Goal: Find specific fact

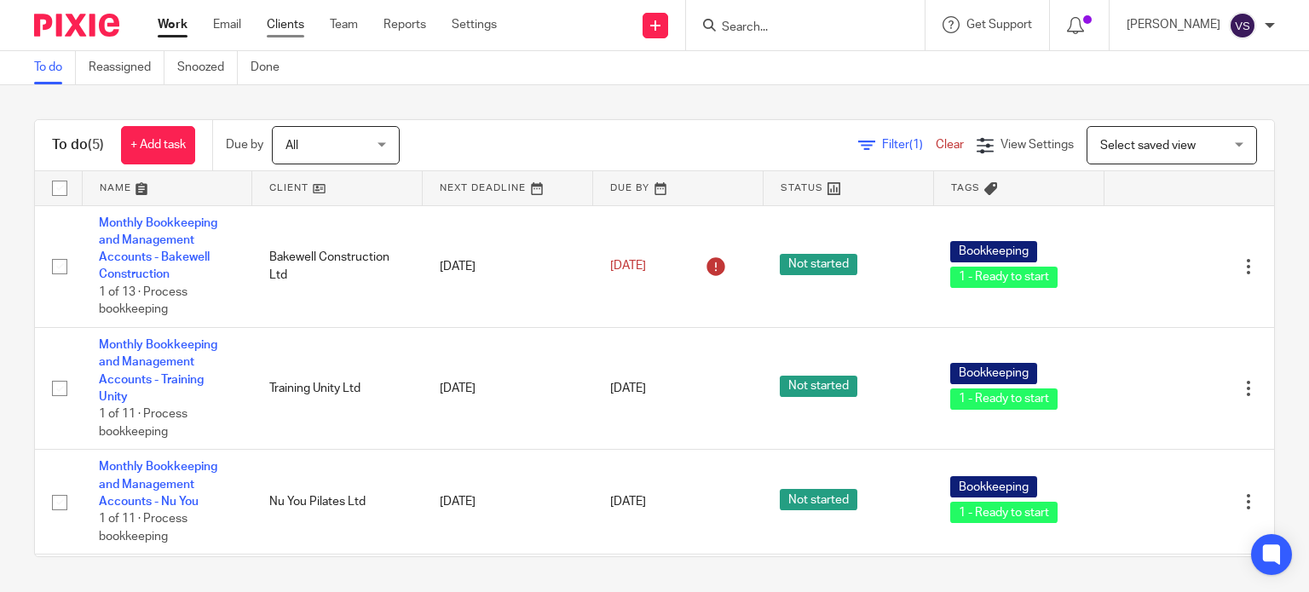
click at [270, 26] on link "Clients" at bounding box center [285, 24] width 37 height 17
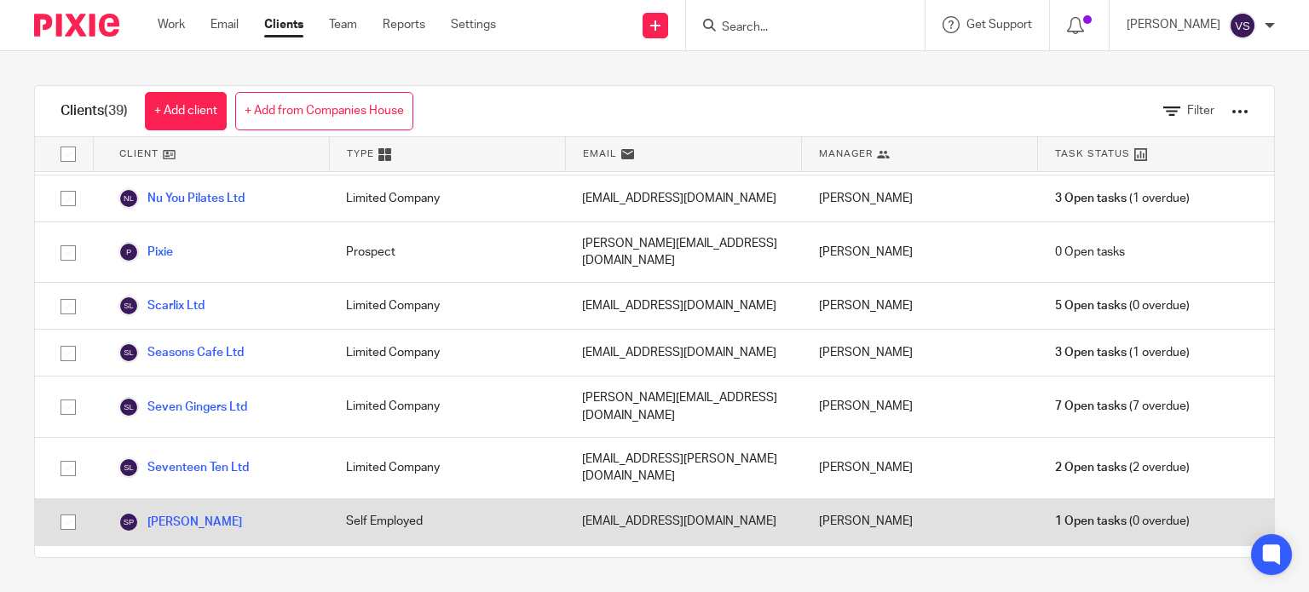
scroll to position [1278, 0]
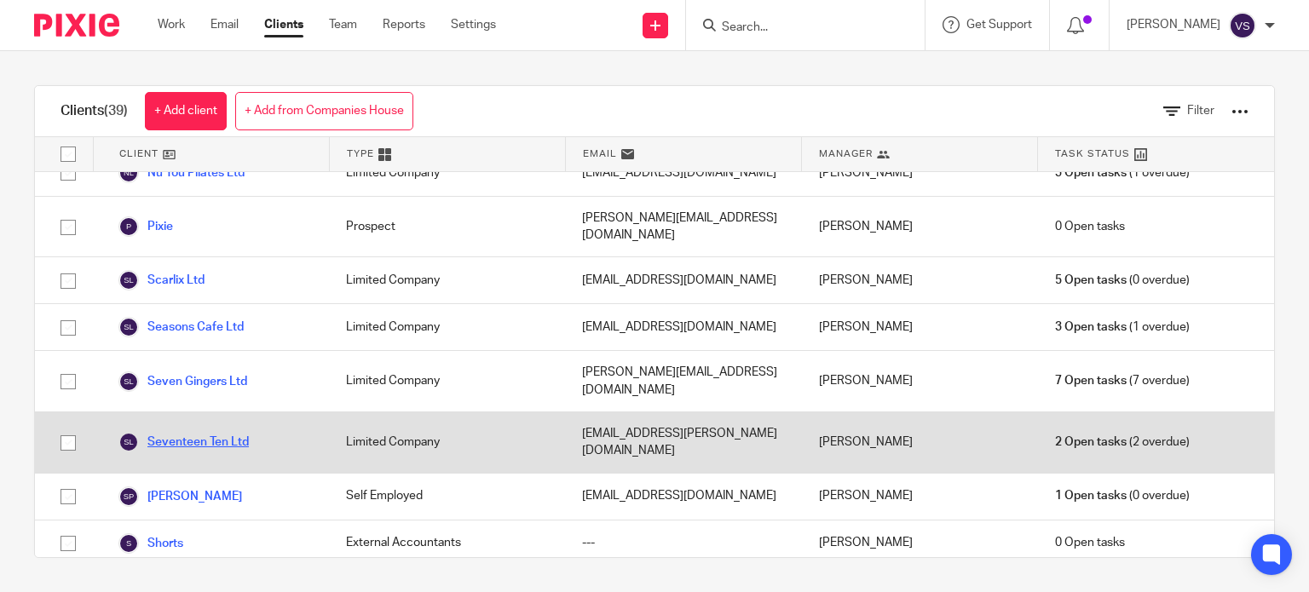
click at [228, 432] on link "Seventeen Ten Ltd" at bounding box center [183, 442] width 130 height 20
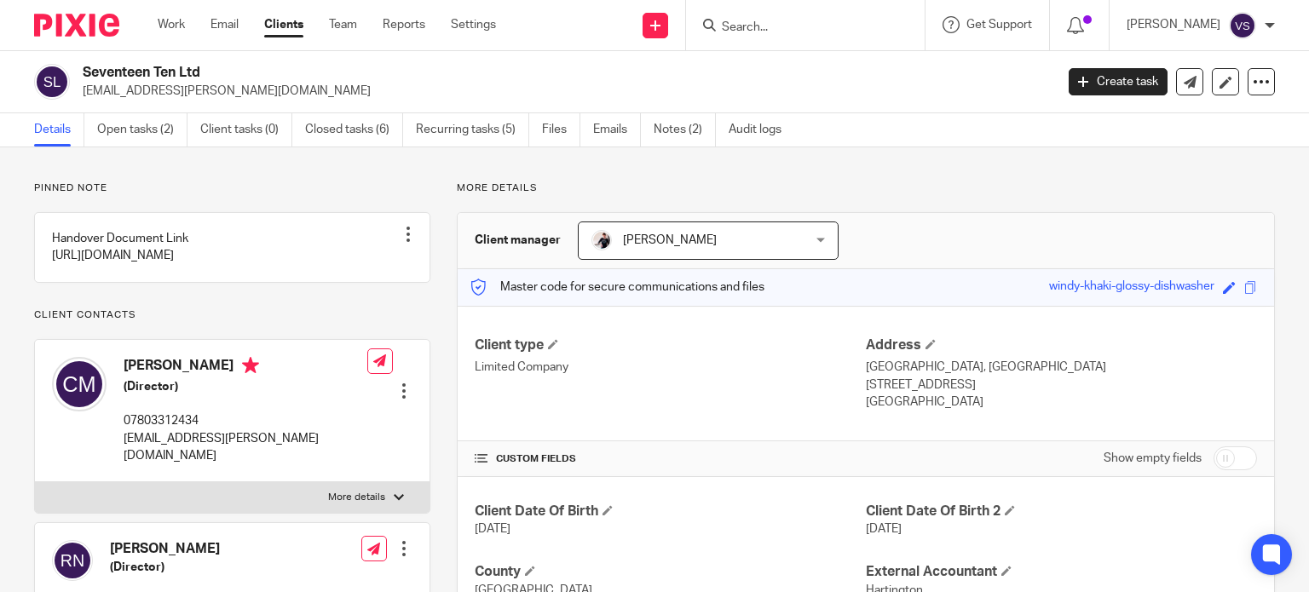
click at [279, 15] on div "Work Email Clients Team Reports Settings Work Email Clients Team Reports Settin…" at bounding box center [331, 25] width 381 height 50
click at [282, 23] on link "Clients" at bounding box center [283, 24] width 39 height 17
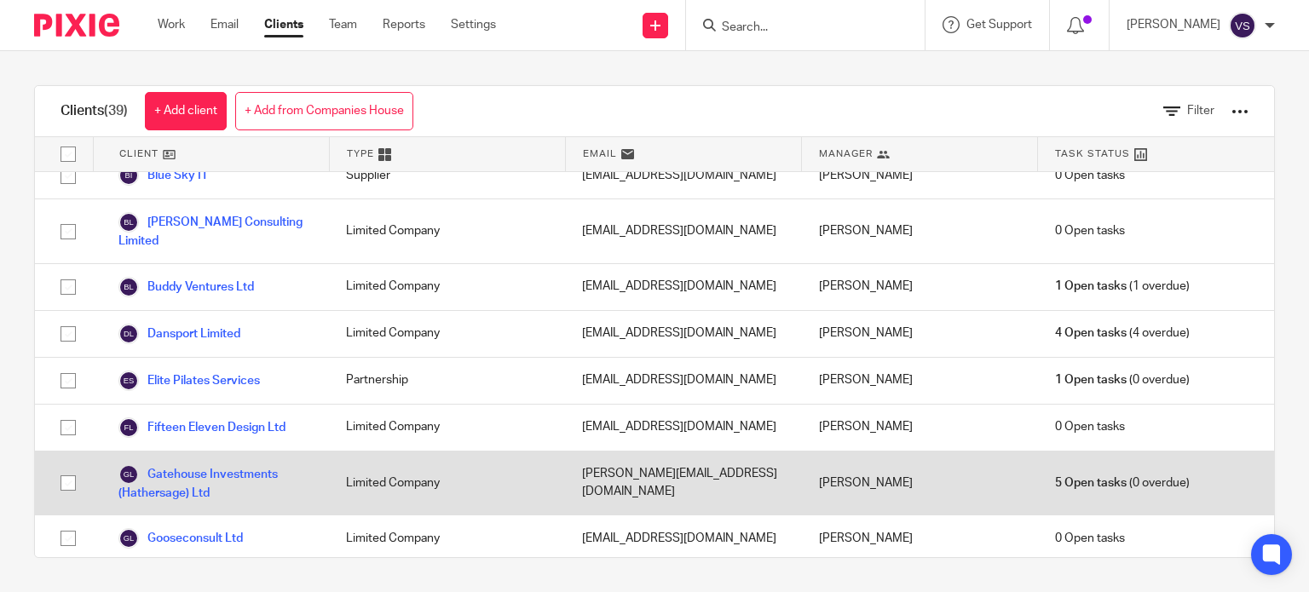
scroll to position [341, 0]
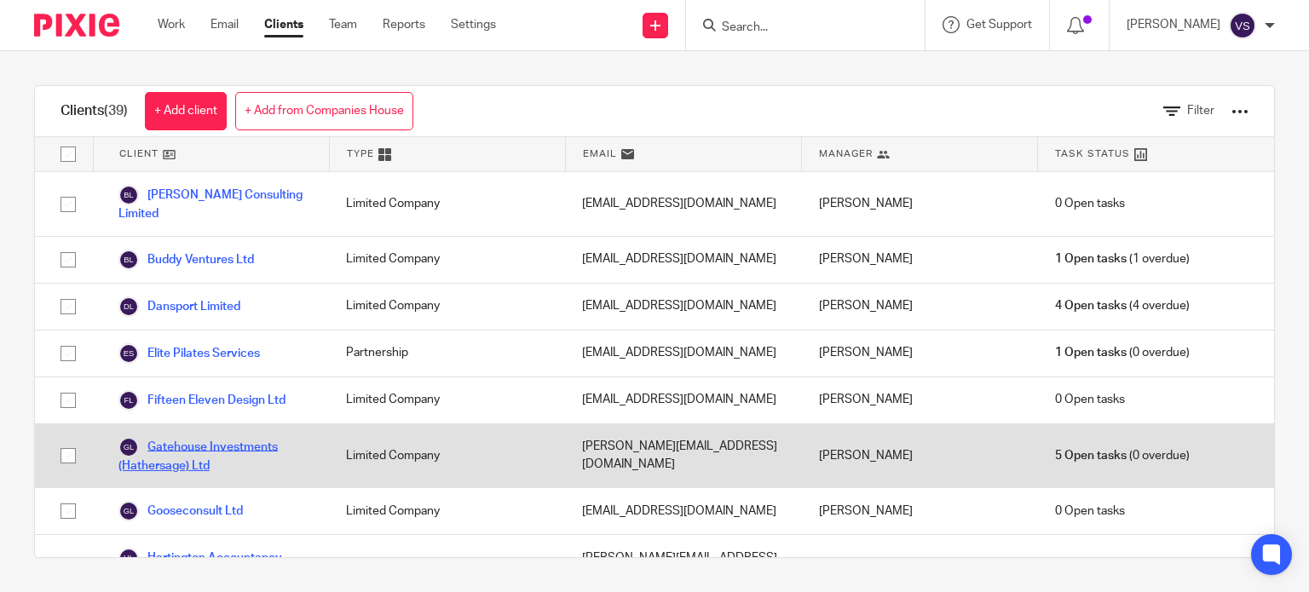
click at [193, 437] on link "Gatehouse Investments (Hathersage) Ltd" at bounding box center [214, 455] width 193 height 37
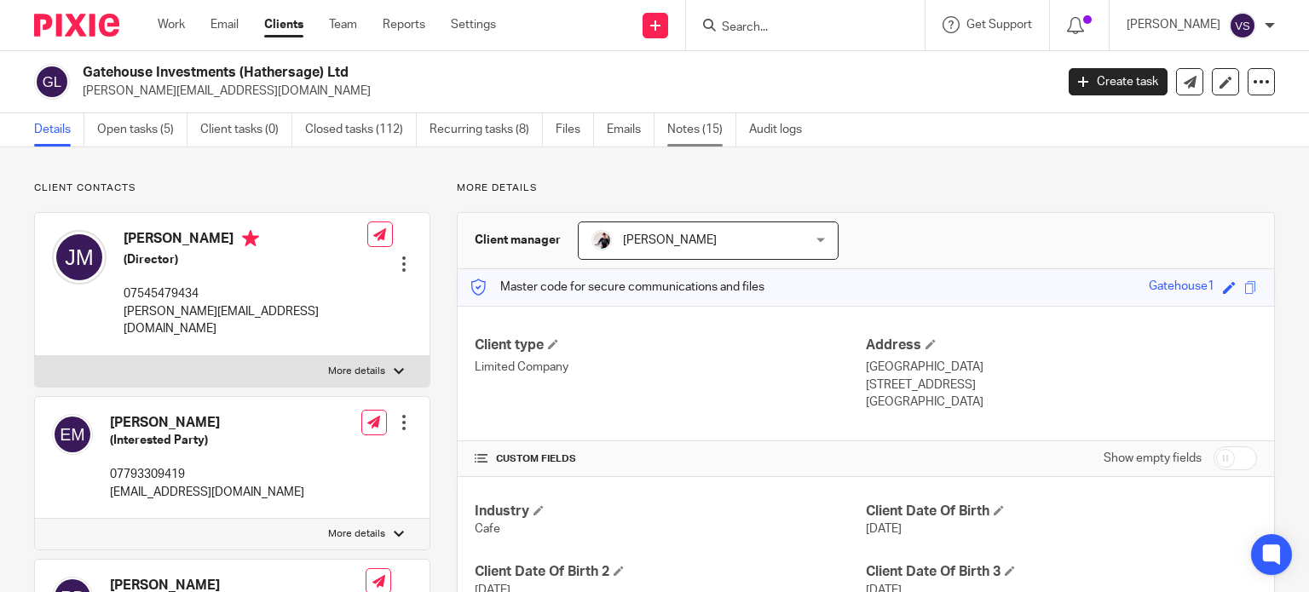
click at [675, 133] on link "Notes (15)" at bounding box center [701, 129] width 69 height 33
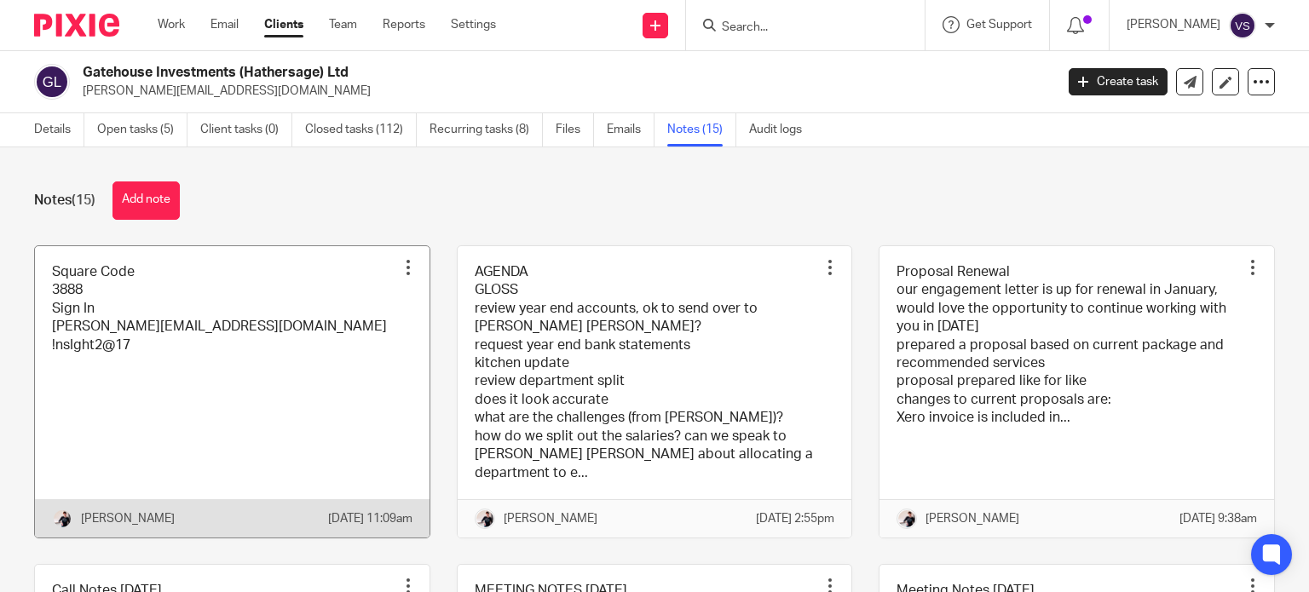
click at [324, 296] on link at bounding box center [232, 391] width 395 height 291
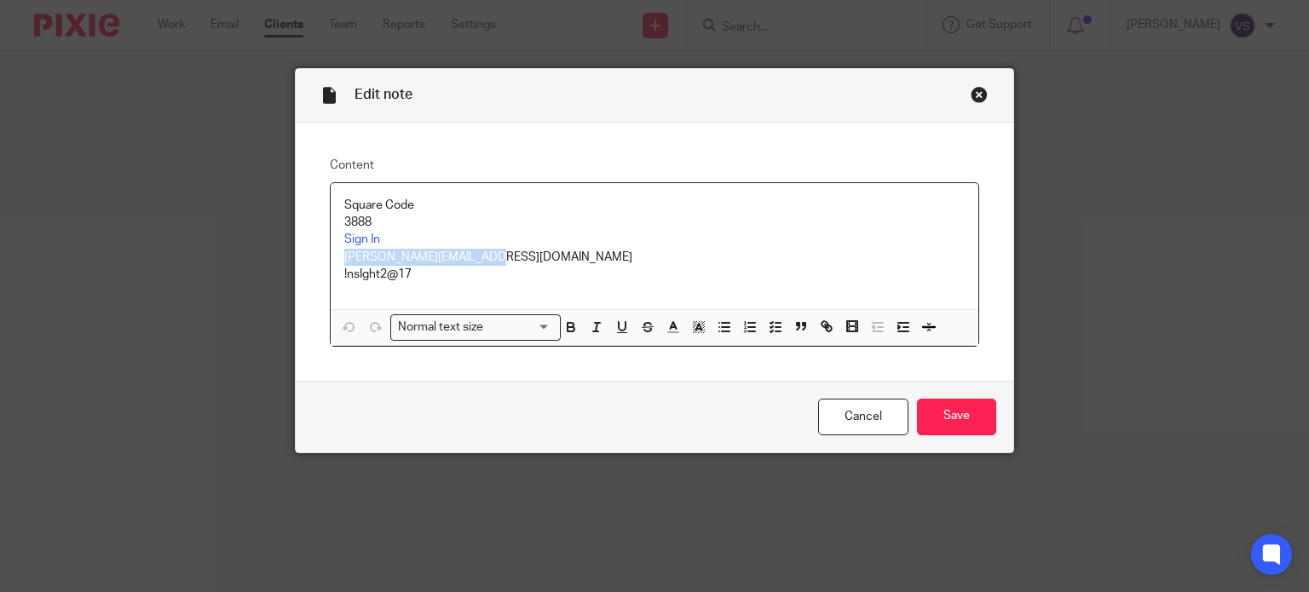
drag, startPoint x: 468, startPoint y: 255, endPoint x: 332, endPoint y: 258, distance: 135.5
click at [332, 258] on div "Square Code 3888 Sign In [PERSON_NAME][EMAIL_ADDRESS][DOMAIN_NAME] !nsIght2@17" at bounding box center [655, 246] width 649 height 126
copy p "[PERSON_NAME][EMAIL_ADDRESS][DOMAIN_NAME]"
drag, startPoint x: 406, startPoint y: 274, endPoint x: 337, endPoint y: 274, distance: 68.2
click at [344, 274] on p "!nsIght2@17" at bounding box center [654, 274] width 621 height 17
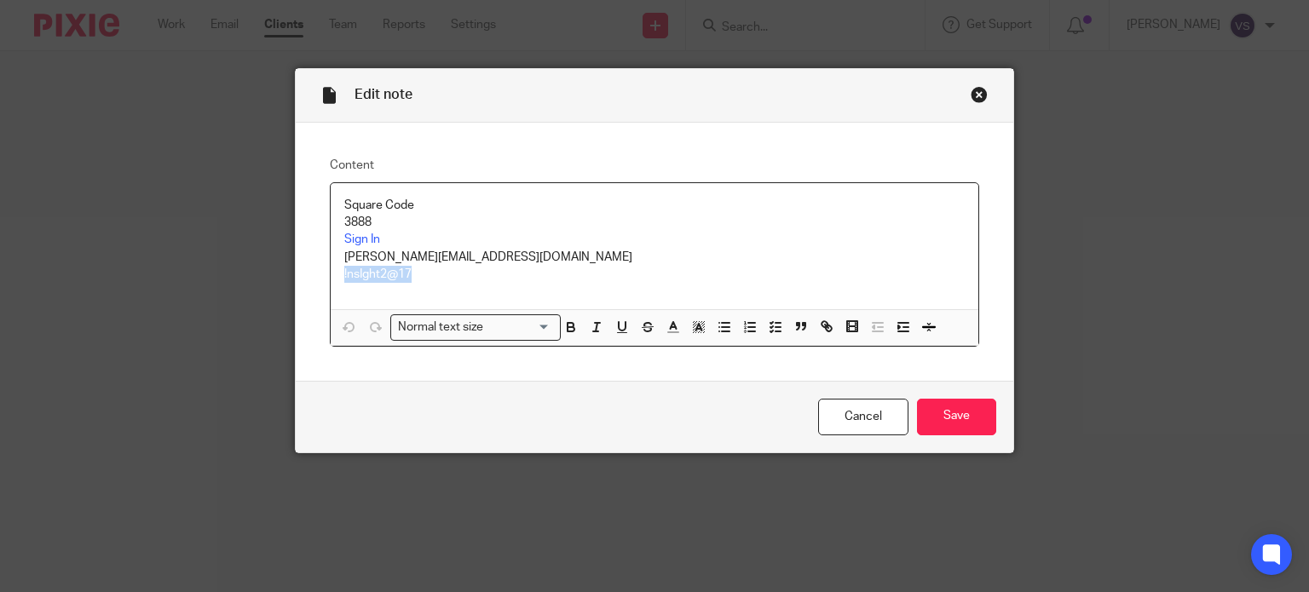
copy p "!nsIght2@17"
